Goal: Information Seeking & Learning: Learn about a topic

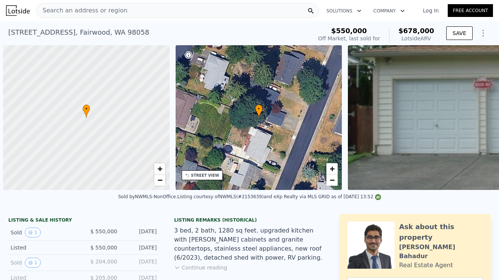
click at [148, 12] on div "Search an address or region" at bounding box center [177, 10] width 283 height 15
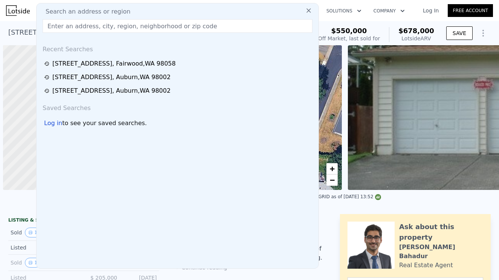
scroll to position [0, 3]
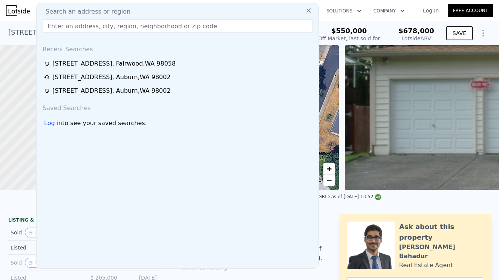
click at [68, 22] on input "text" at bounding box center [178, 26] width 270 height 14
click at [75, 26] on input "[STREET_ADDRESS]" at bounding box center [178, 26] width 270 height 14
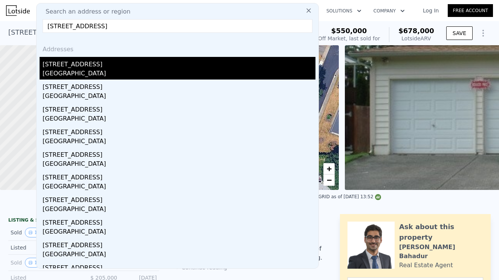
type input "[STREET_ADDRESS]"
click at [81, 67] on div "[STREET_ADDRESS]" at bounding box center [179, 63] width 273 height 12
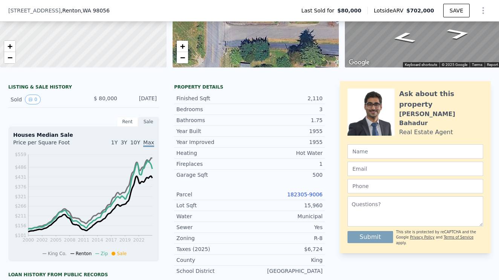
scroll to position [143, 0]
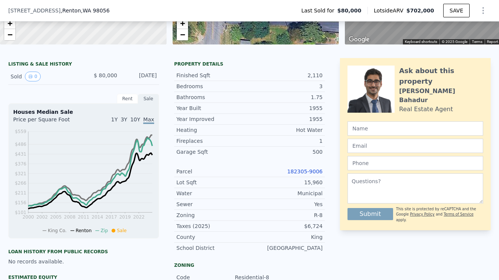
click at [310, 171] on link "182305-9006" at bounding box center [304, 172] width 35 height 6
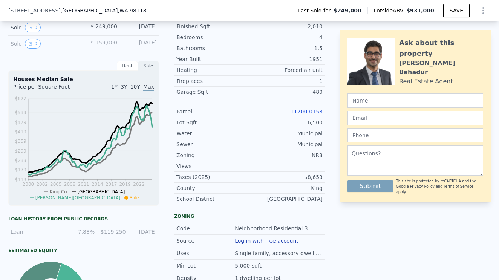
scroll to position [188, 0]
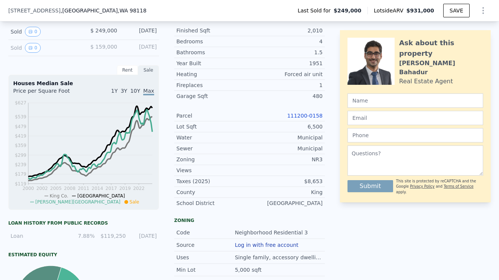
click at [310, 115] on link "111200-0158" at bounding box center [304, 116] width 35 height 6
